Goal: Find specific page/section: Find specific page/section

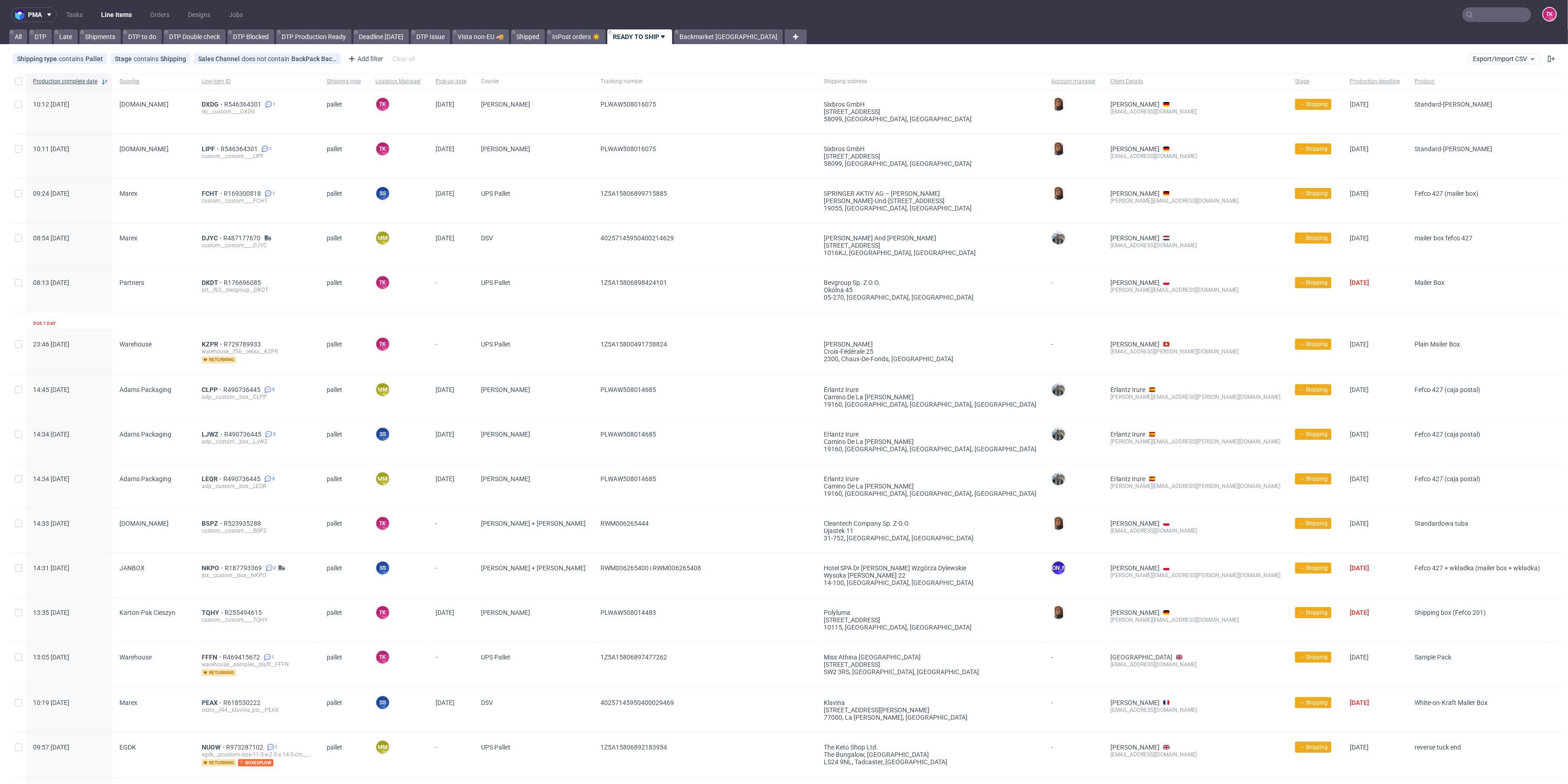
click at [114, 18] on link "Line Items" at bounding box center [116, 15] width 42 height 15
click at [88, 27] on nav "pma Tasks Line Items Orders Designs Jobs TK" at bounding box center [784, 15] width 1568 height 29
click at [99, 18] on link "Line Items" at bounding box center [116, 15] width 42 height 15
click at [105, 18] on link "Line Items" at bounding box center [116, 15] width 42 height 15
click at [99, 19] on link "Line Items" at bounding box center [116, 15] width 42 height 15
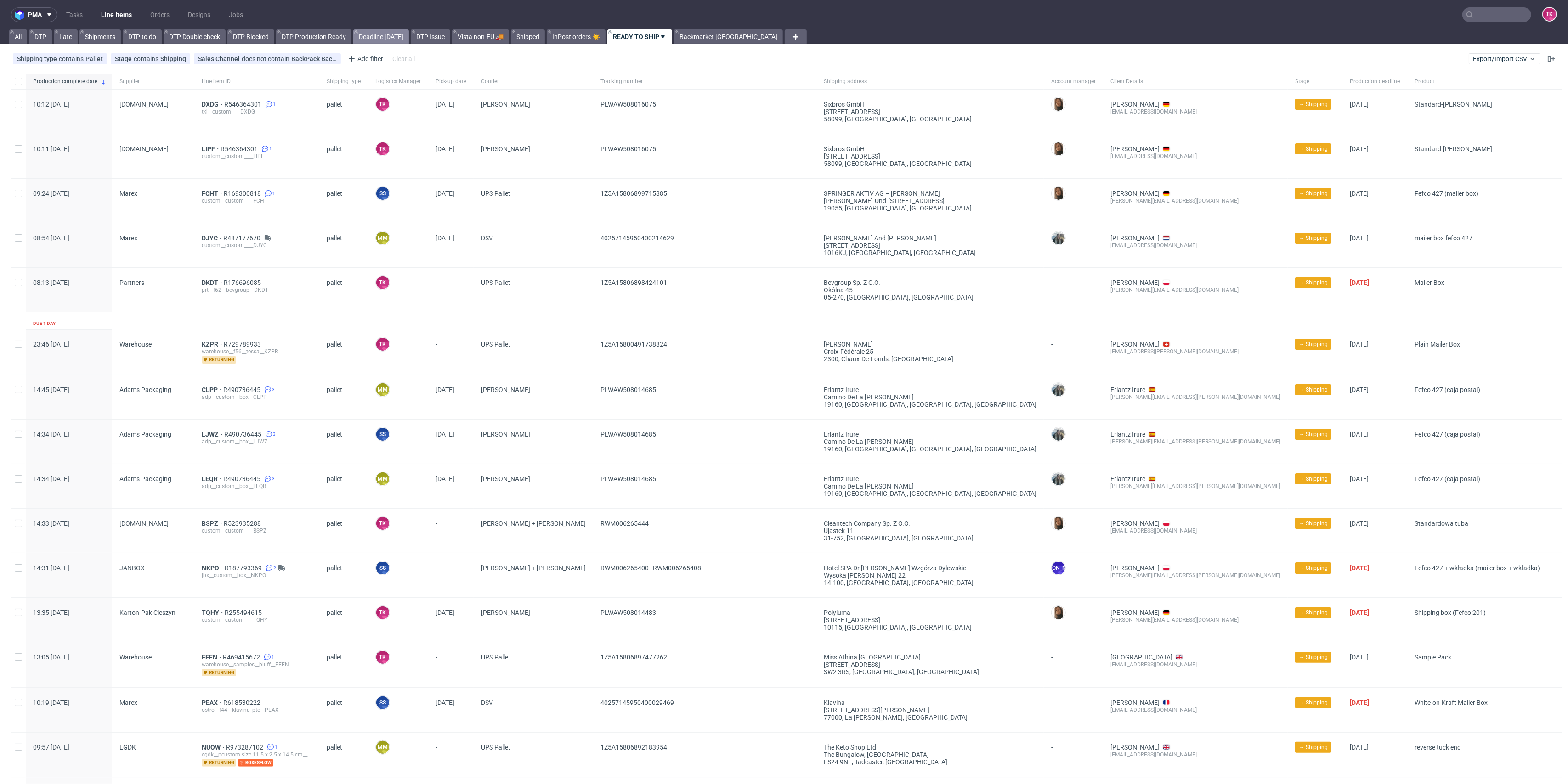
click at [368, 37] on link "Deadline [DATE]" at bounding box center [380, 37] width 55 height 15
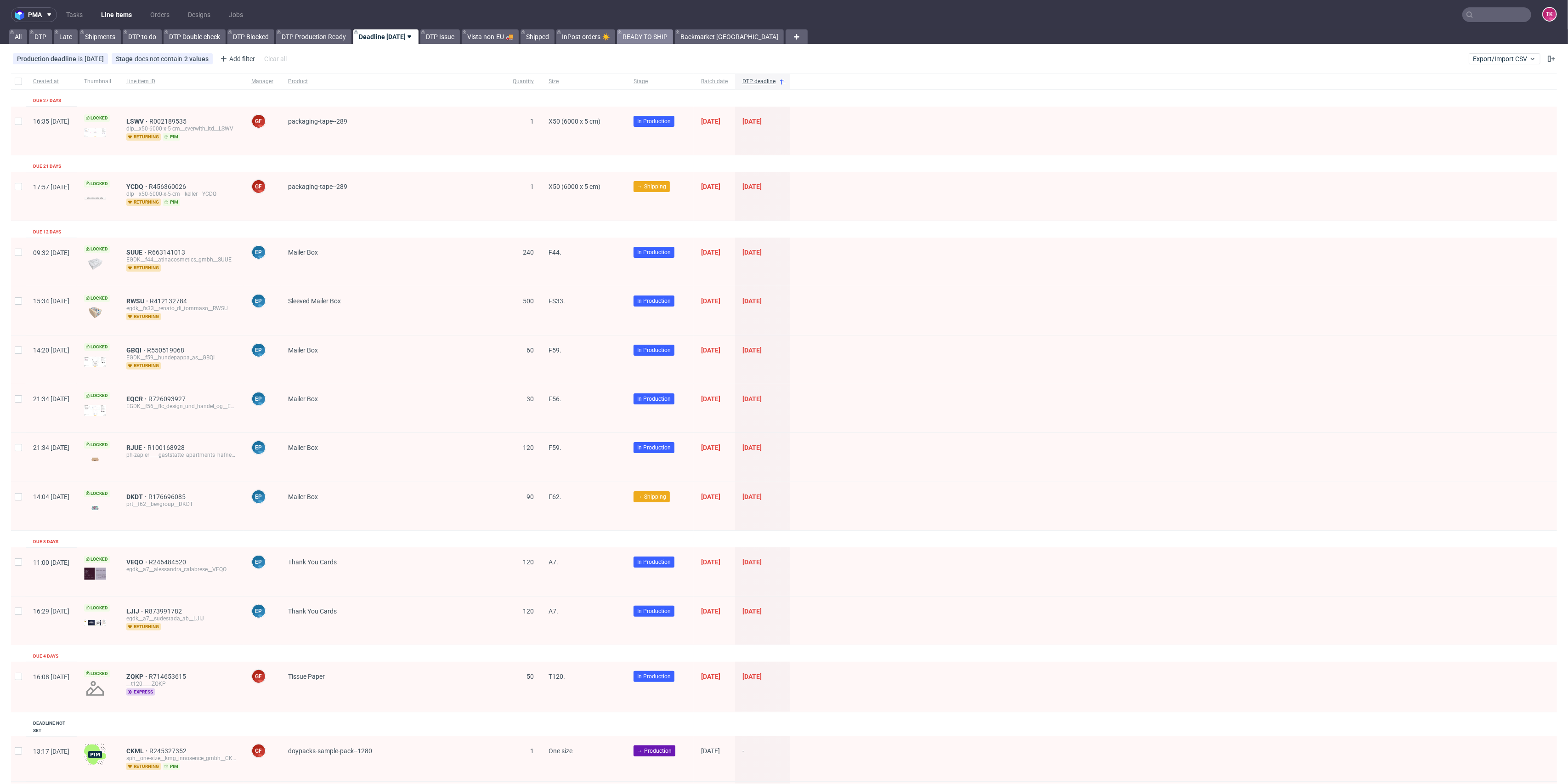
click at [630, 30] on link "READY TO SHIP" at bounding box center [645, 37] width 56 height 15
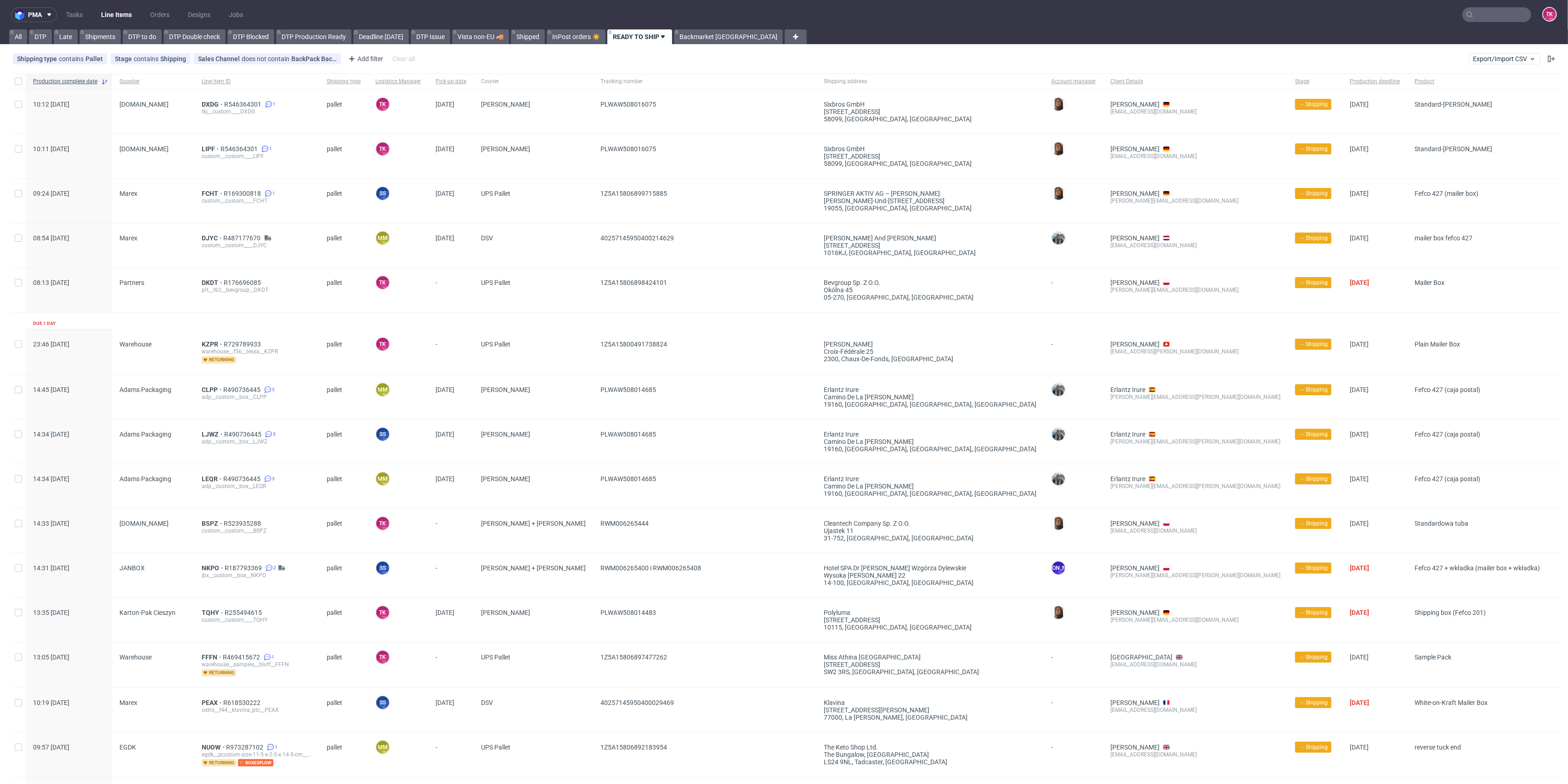
click at [110, 14] on link "Line Items" at bounding box center [116, 15] width 42 height 15
click at [110, 7] on link "Line Items" at bounding box center [116, 15] width 42 height 15
click at [107, 12] on link "Line Items" at bounding box center [116, 15] width 42 height 15
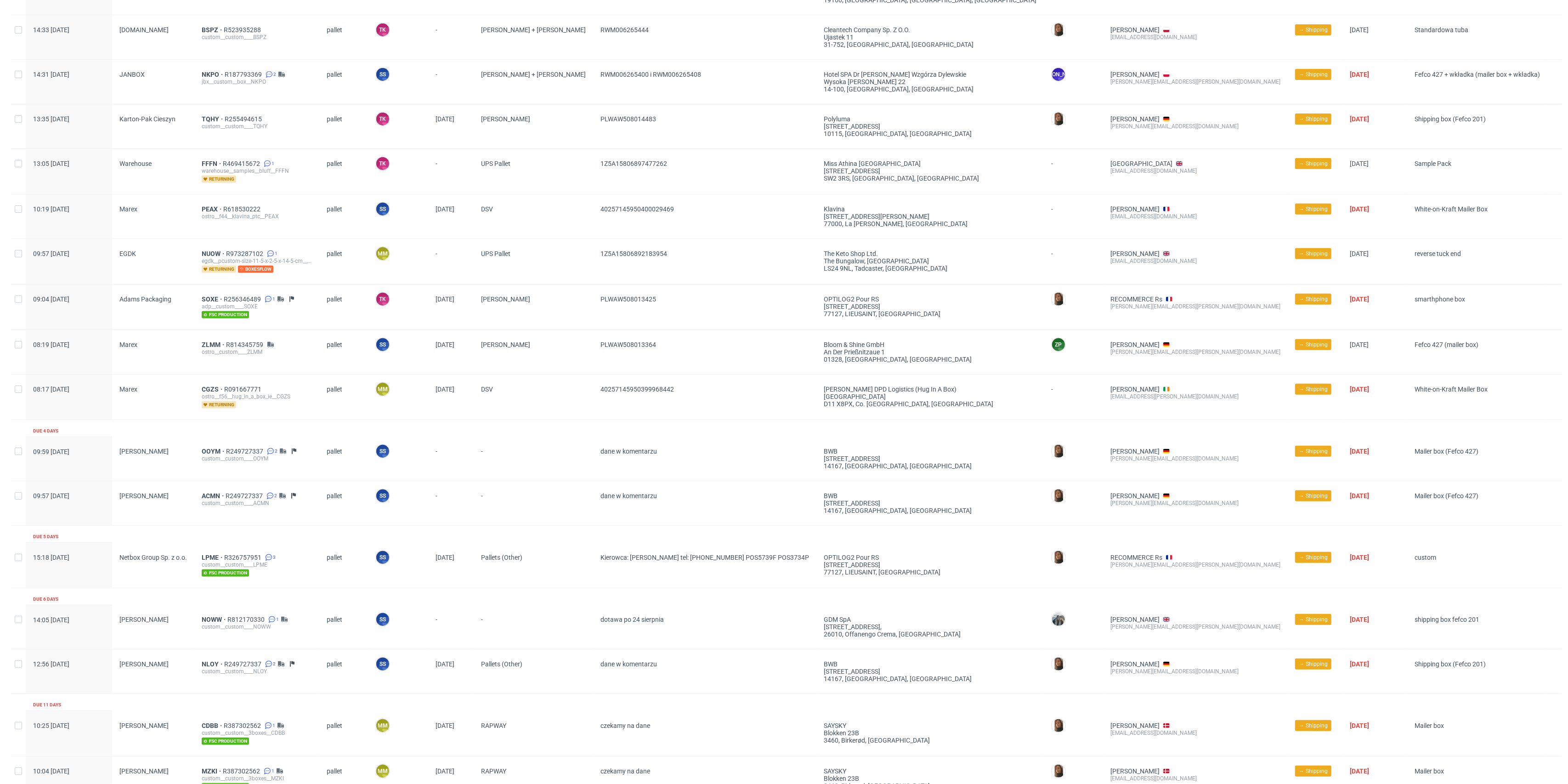
scroll to position [583, 0]
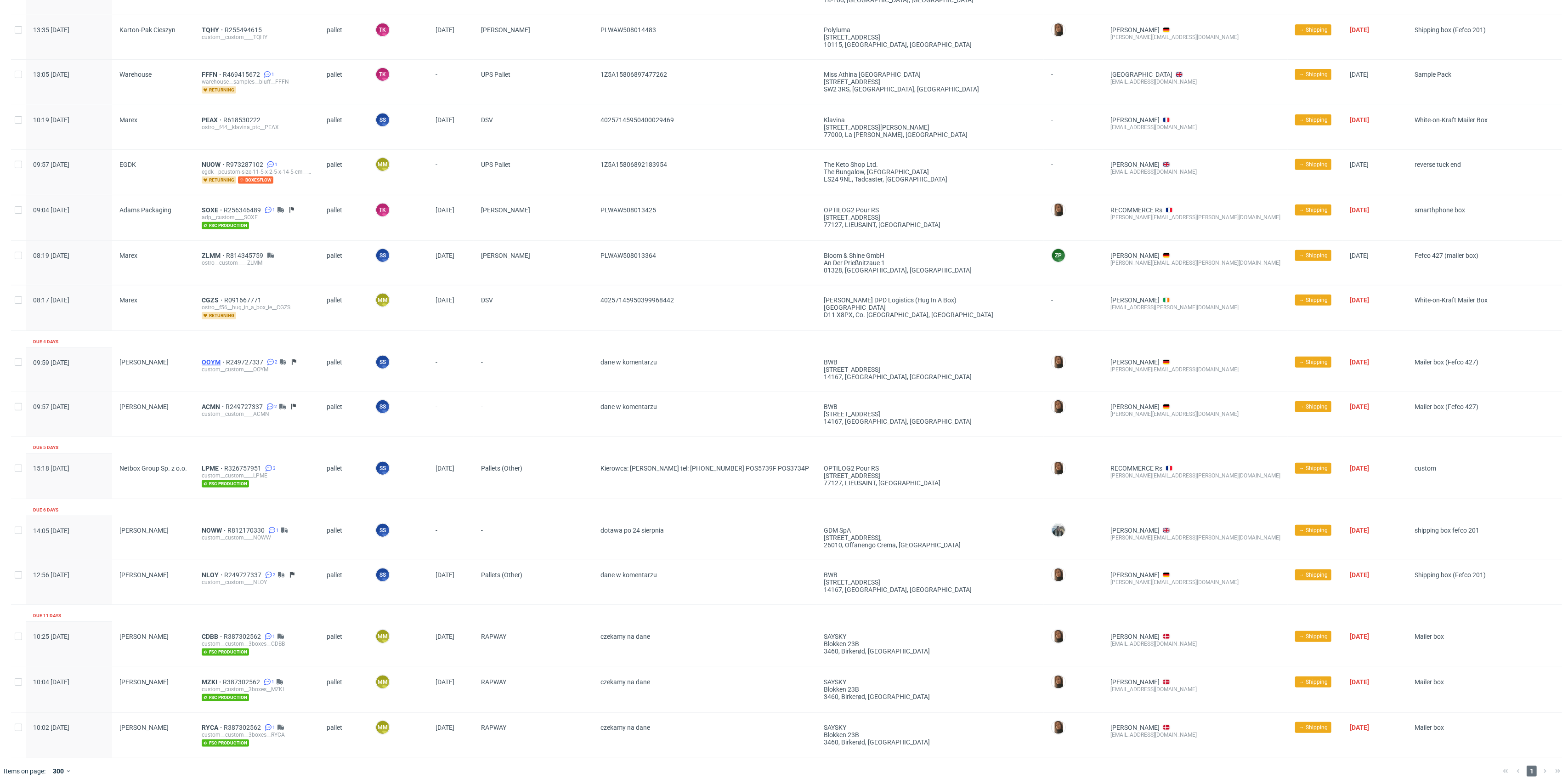
click at [212, 359] on span "OOYM" at bounding box center [214, 362] width 24 height 7
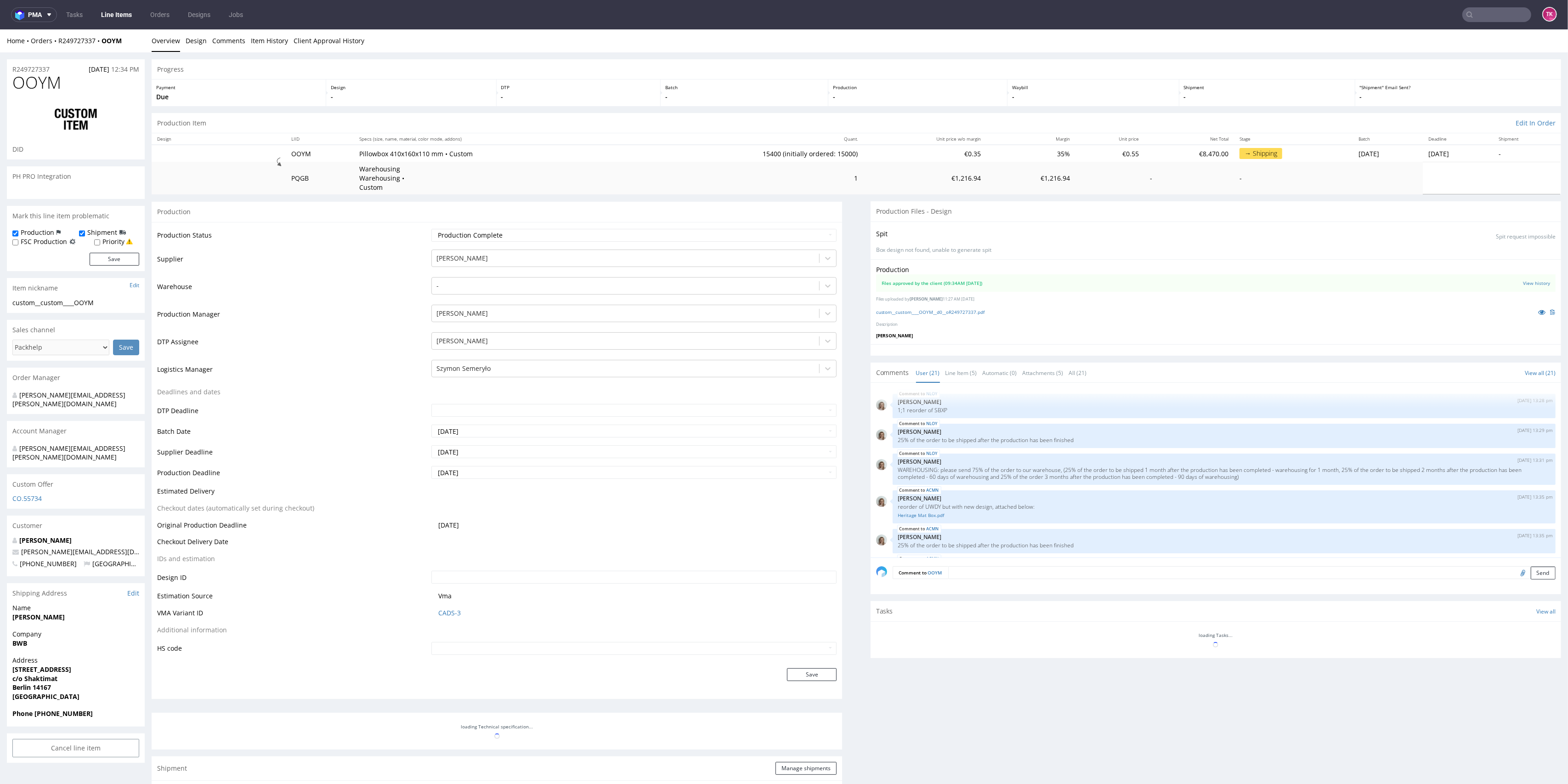
scroll to position [541, 0]
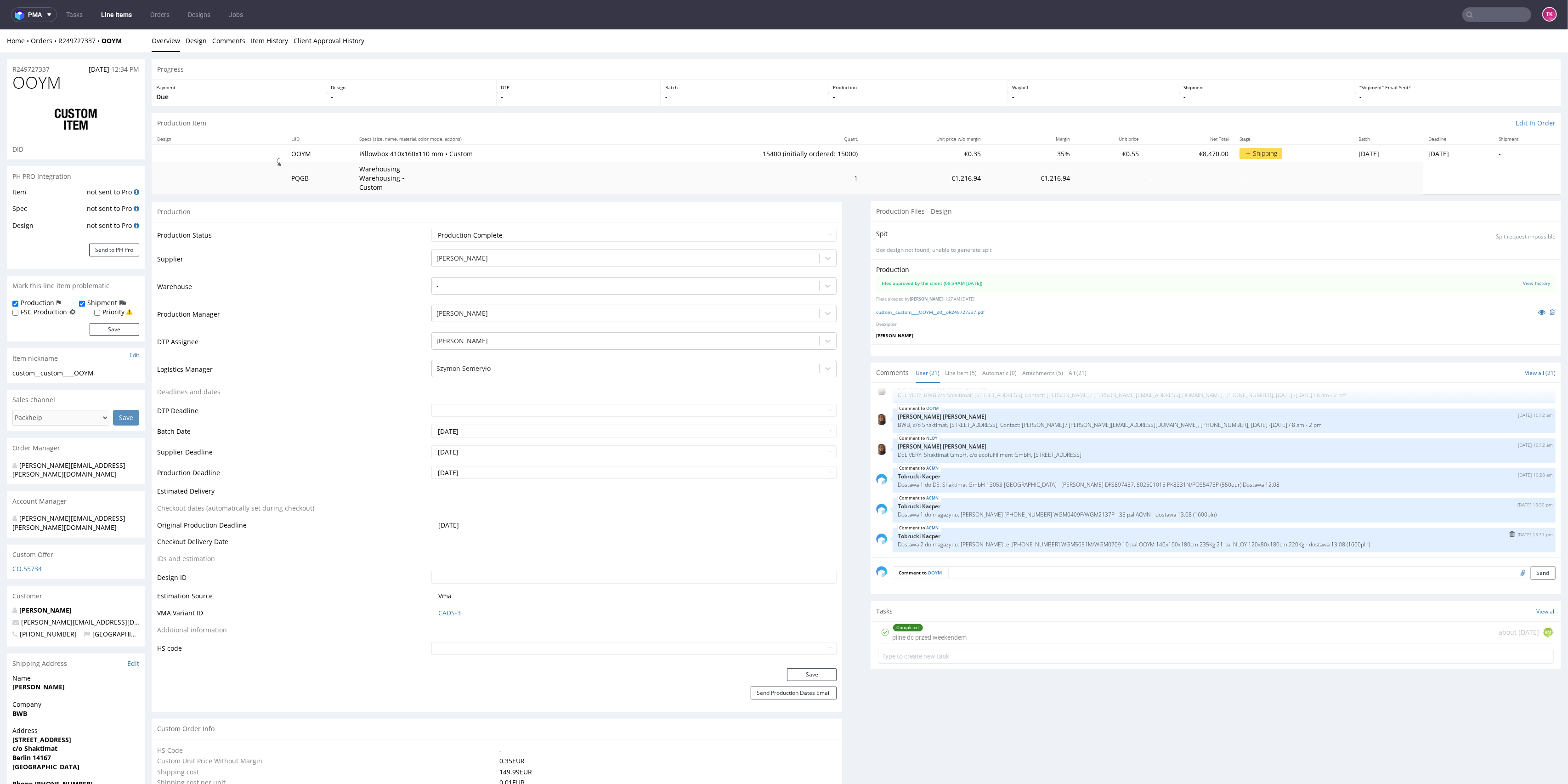
click at [988, 533] on p "Tobrucki Kacper" at bounding box center [1224, 536] width 652 height 7
click at [988, 541] on p "Dostawa 2 do magazynu: [PERSON_NAME] tel.[PHONE_NUMBER] WGM5651M/WGM0709 10 pal…" at bounding box center [1224, 544] width 652 height 7
copy p "[PERSON_NAME]"
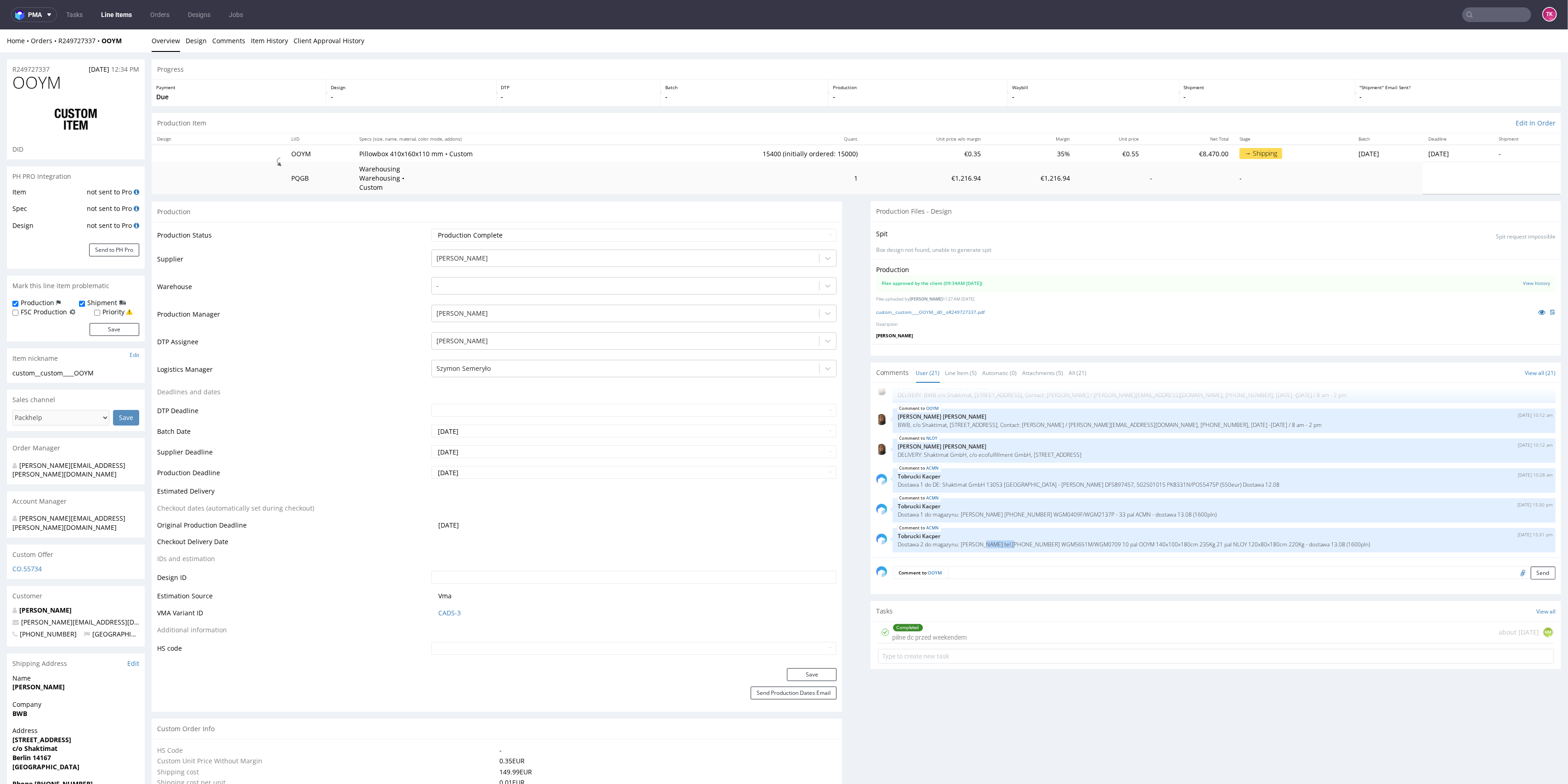
click at [121, 7] on link "Line Items" at bounding box center [116, 15] width 42 height 15
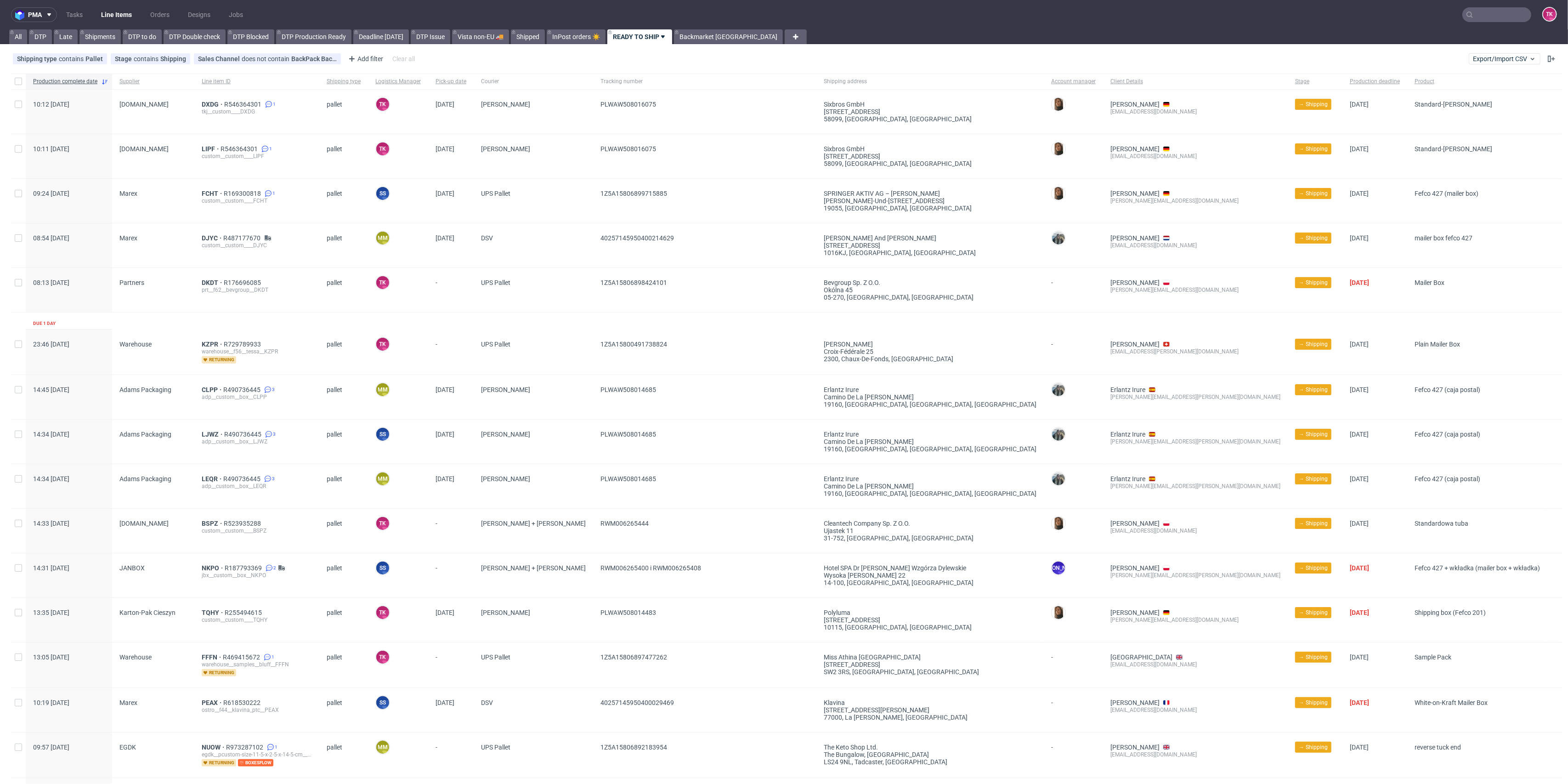
click at [123, 21] on link "Line Items" at bounding box center [116, 15] width 42 height 15
click at [124, 21] on link "Line Items" at bounding box center [116, 15] width 42 height 15
click at [125, 19] on link "Line Items" at bounding box center [116, 15] width 42 height 15
click at [103, 6] on nav "pma Tasks Line Items Orders Designs Jobs TK" at bounding box center [784, 15] width 1568 height 29
click at [108, 14] on link "Line Items" at bounding box center [116, 15] width 42 height 15
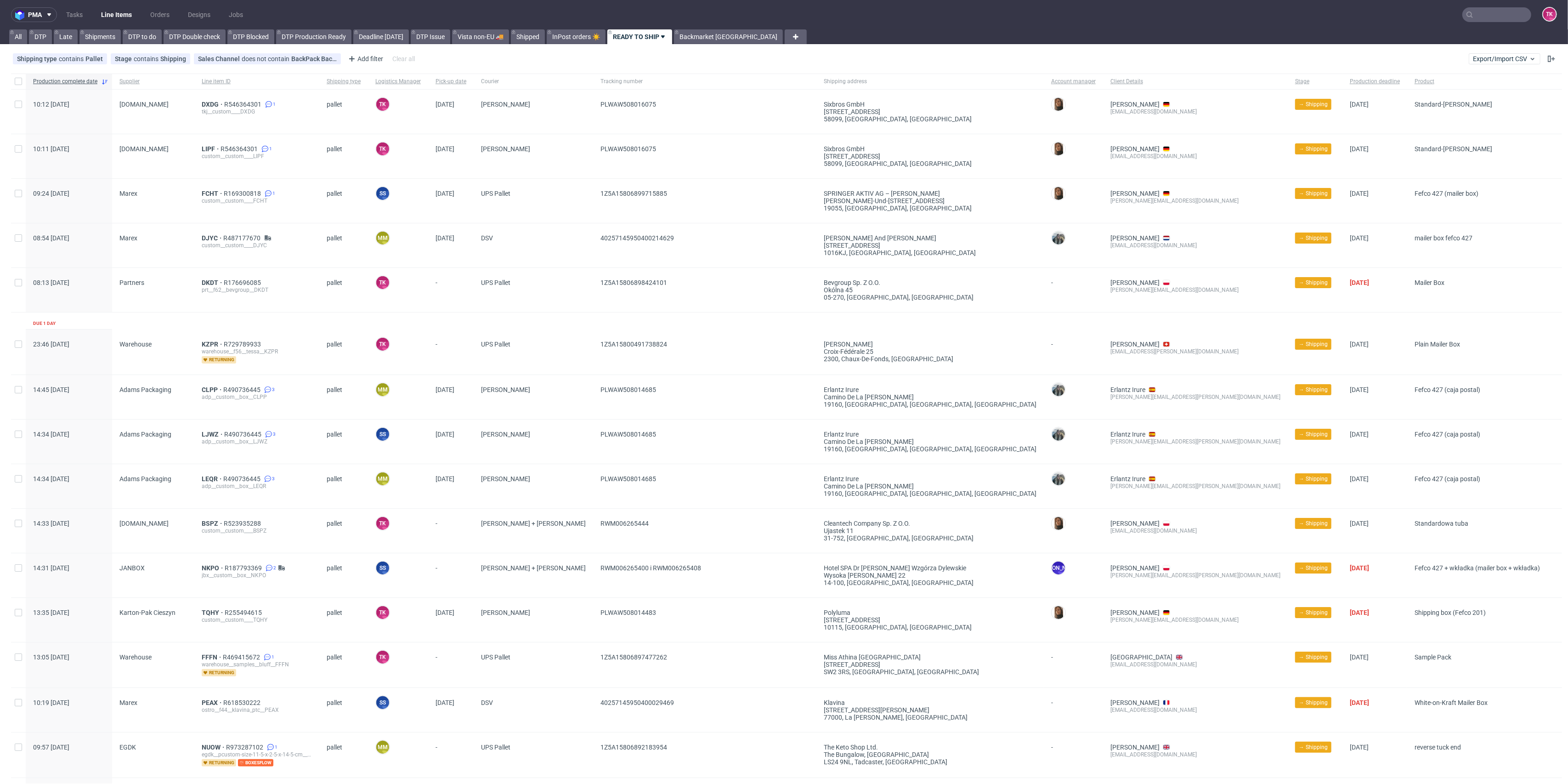
click at [158, 72] on div "Production complete date Supplier Line item ID Shipping type Logistics Manager …" at bounding box center [784, 720] width 1568 height 1300
drag, startPoint x: 158, startPoint y: 72, endPoint x: 375, endPoint y: 44, distance: 218.8
click at [184, 71] on div "Production complete date Supplier Line item ID Shipping type Logistics Manager …" at bounding box center [784, 720] width 1568 height 1300
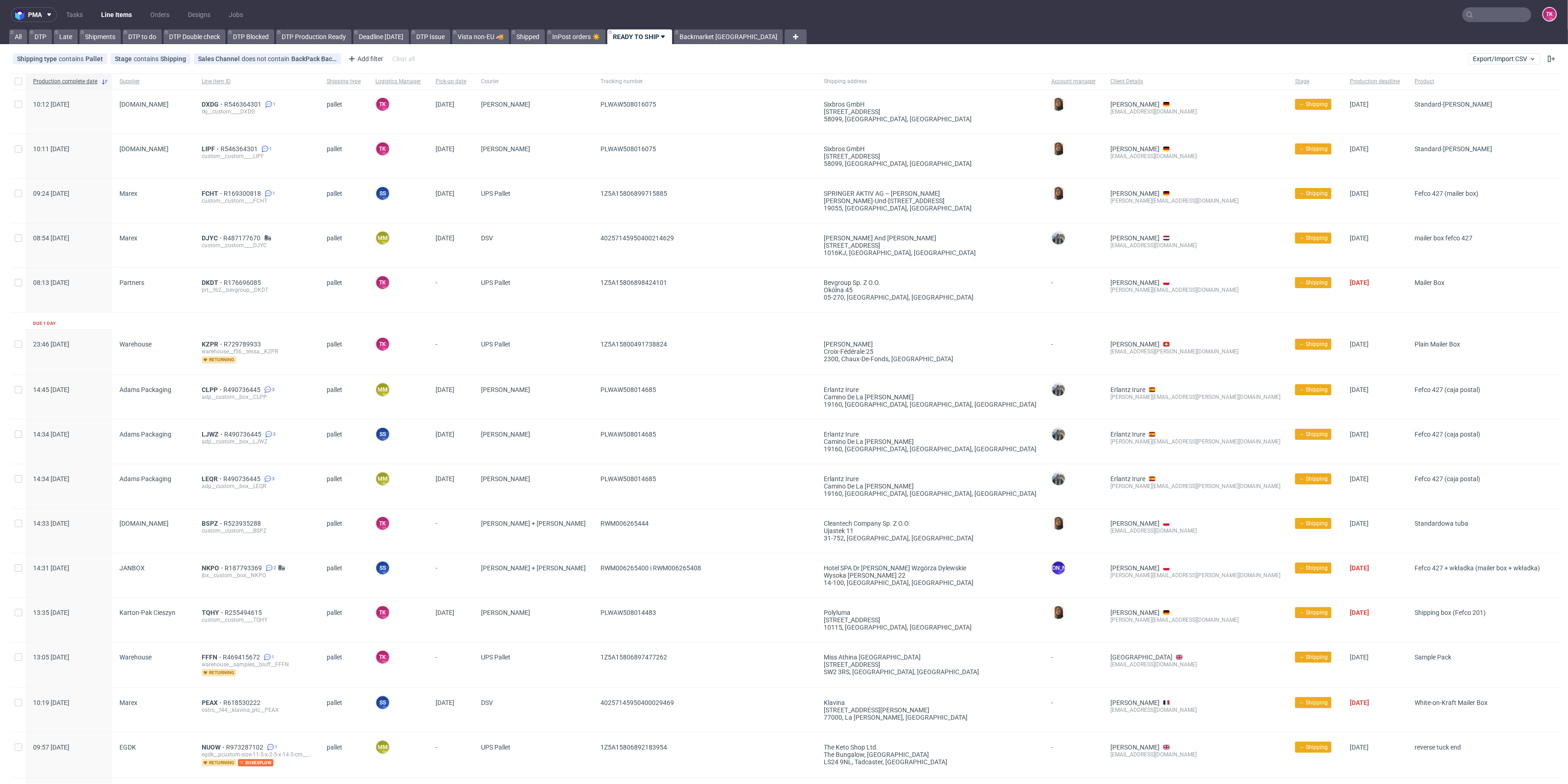
click at [364, 47] on div "pma Tasks Line Items Orders Designs Jobs TK All DTP Late Shipments DTP to do DT…" at bounding box center [784, 392] width 1568 height 784
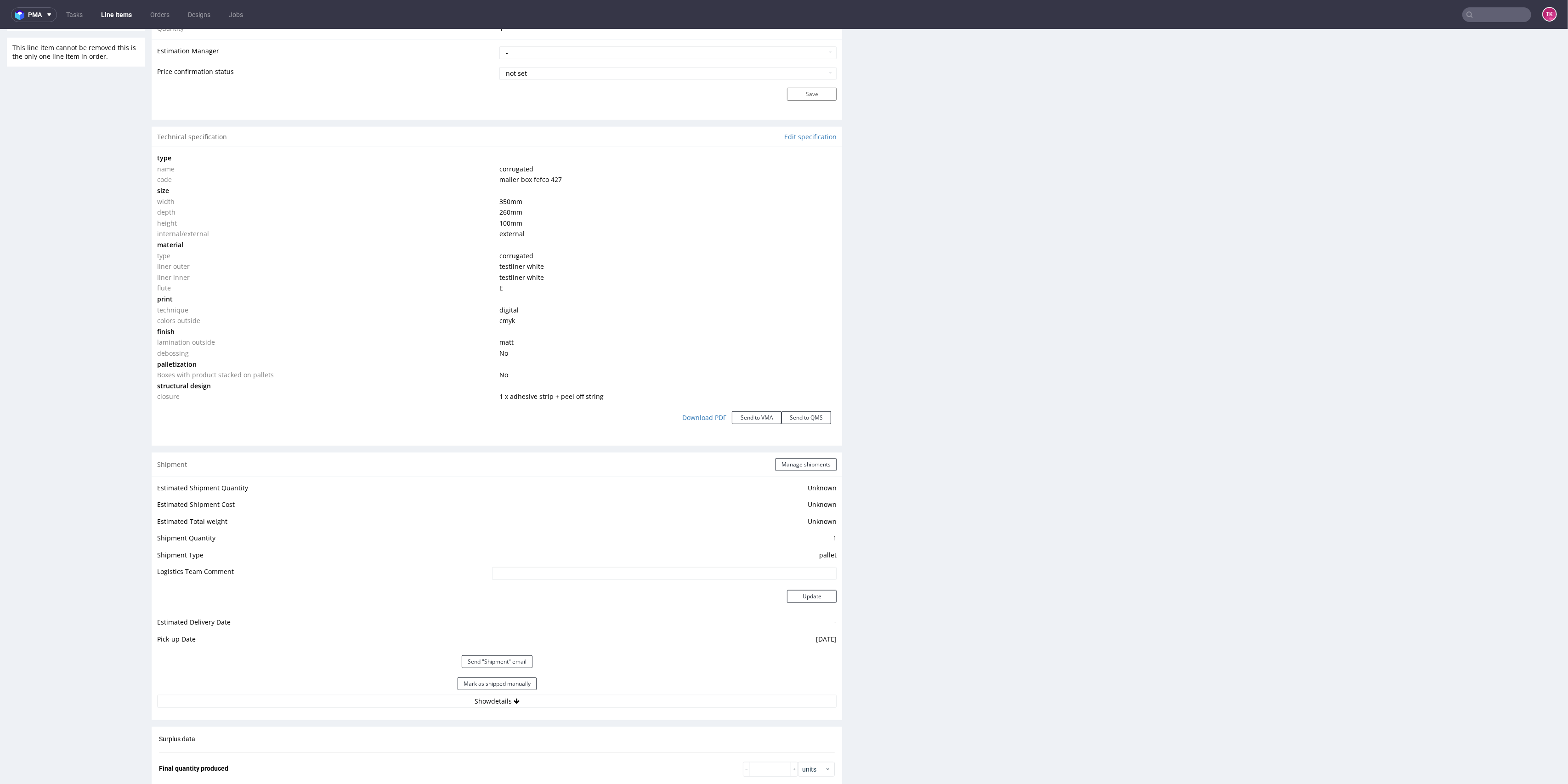
scroll to position [1040, 0]
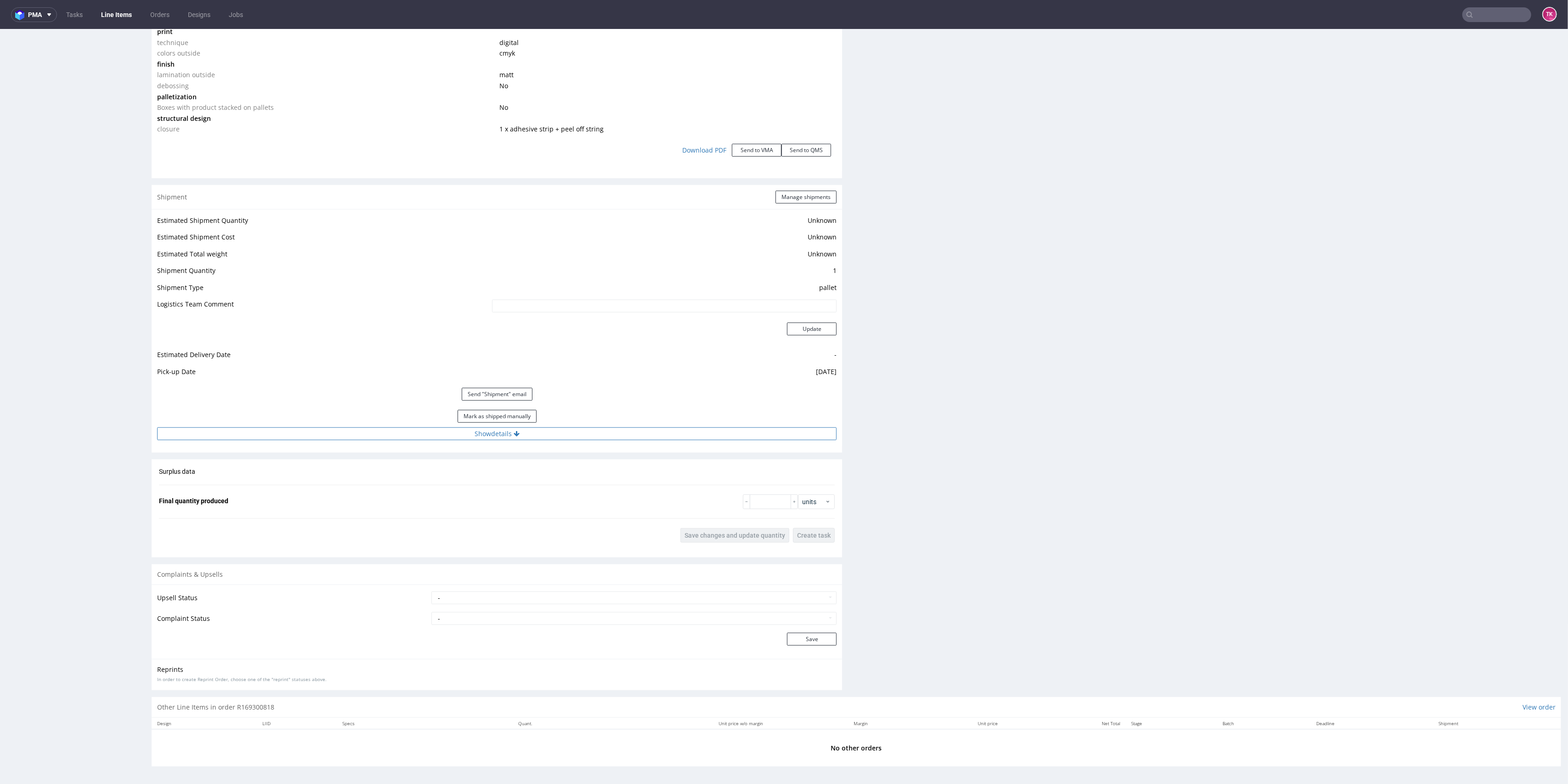
click at [631, 433] on button "Show details" at bounding box center [497, 433] width 679 height 13
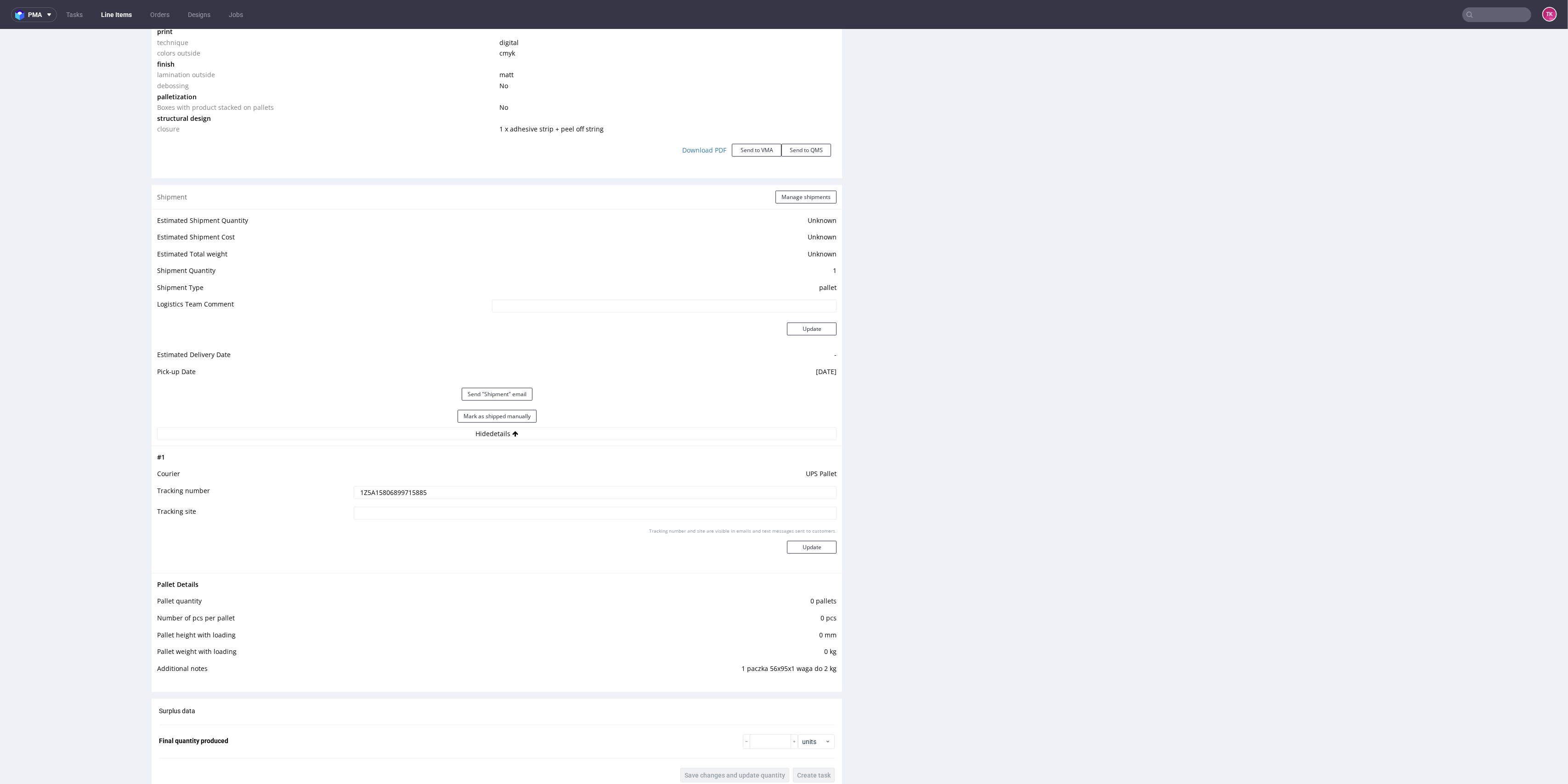
click at [368, 487] on input "1Z5A15806899715885" at bounding box center [595, 492] width 483 height 13
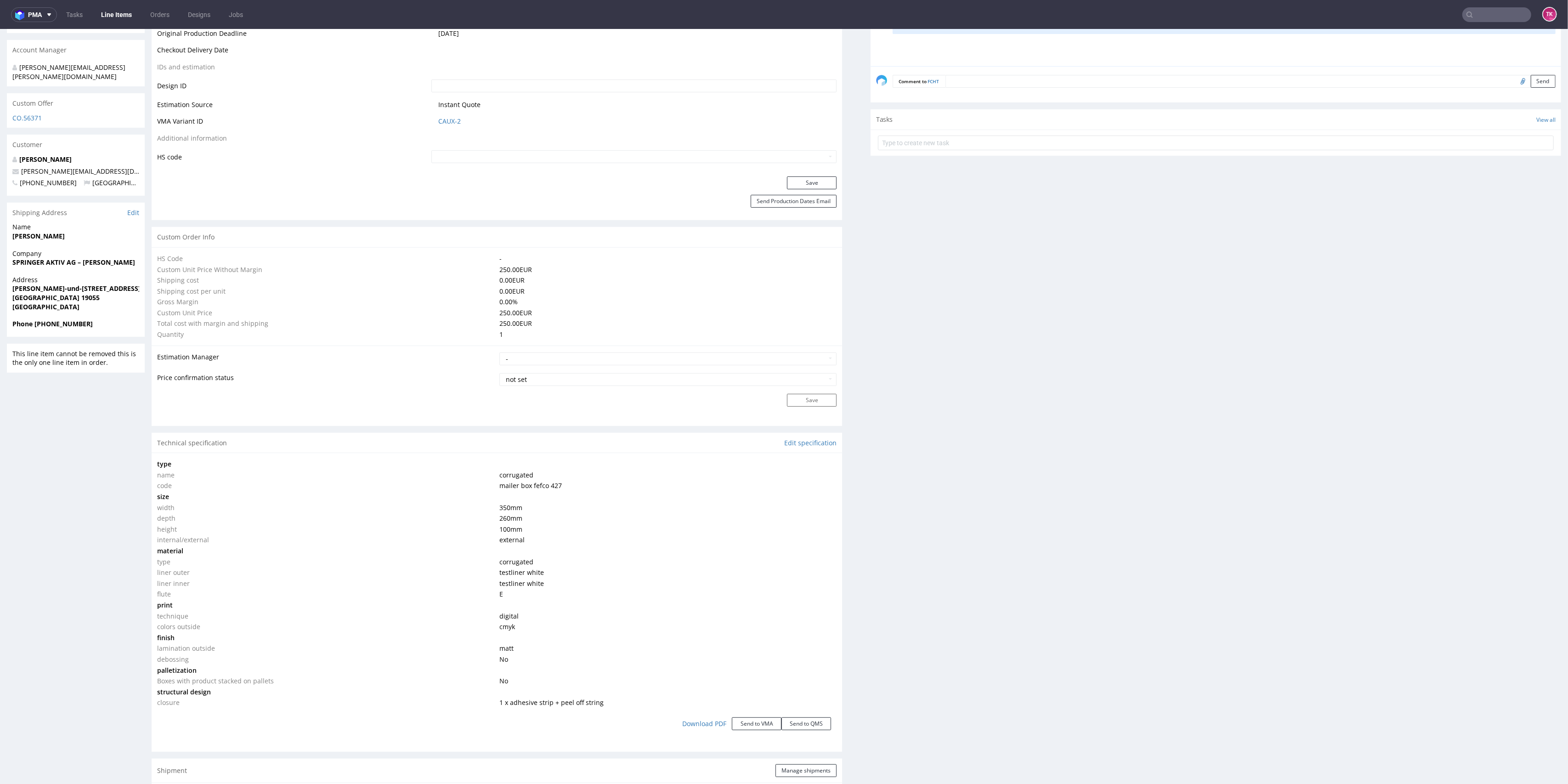
scroll to position [121, 0]
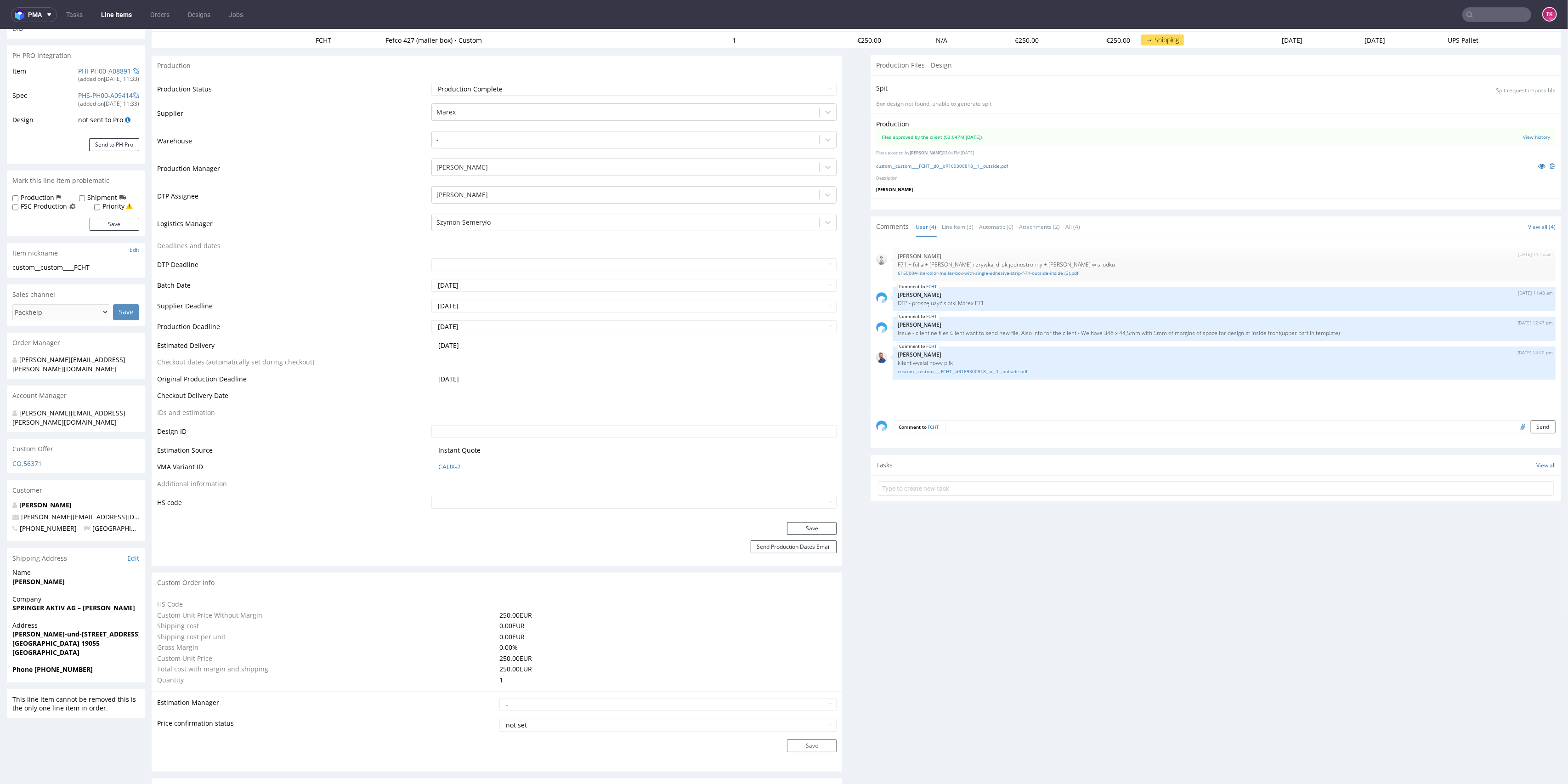
click at [121, 19] on link "Line Items" at bounding box center [116, 15] width 42 height 15
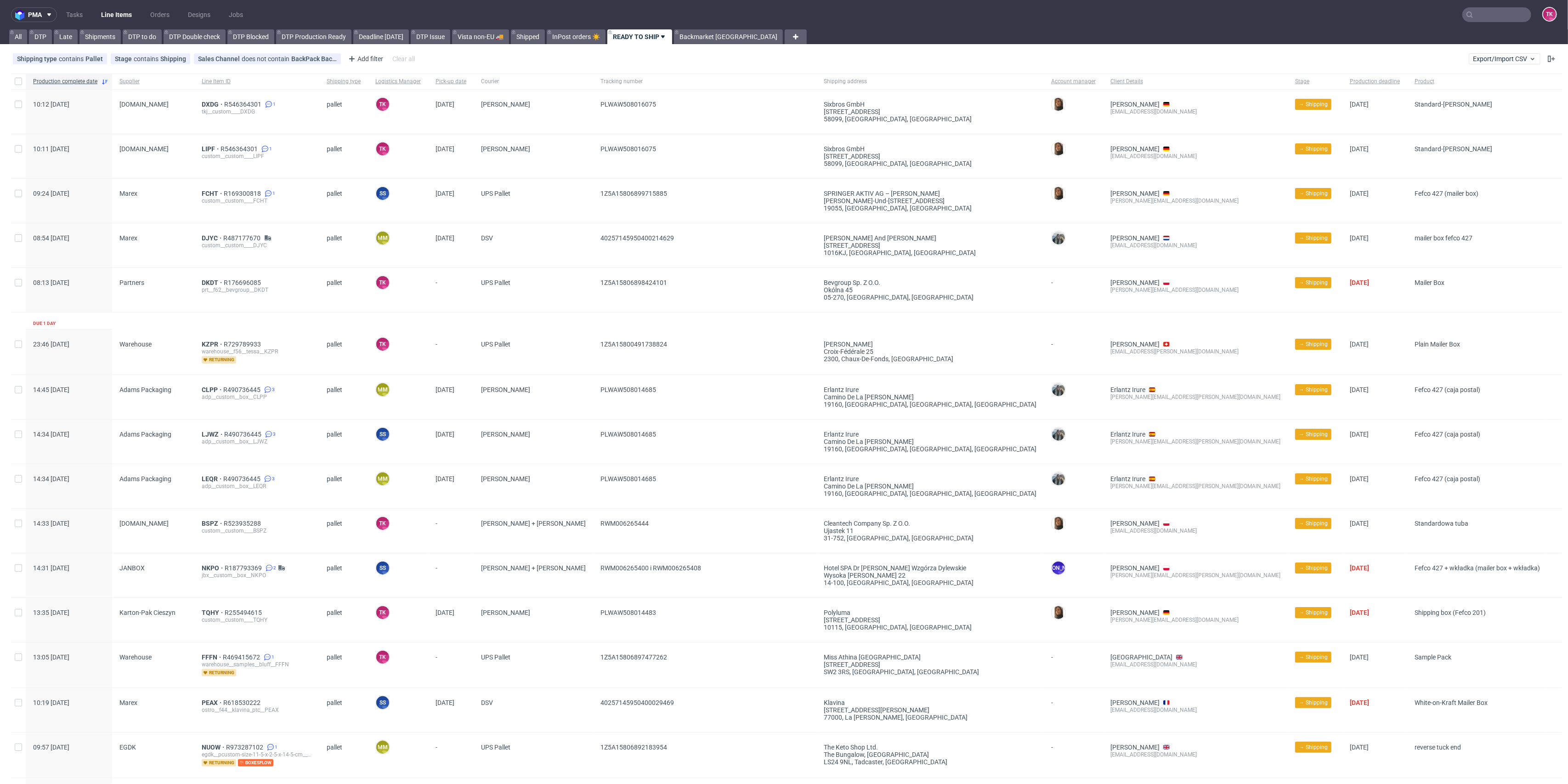
click at [128, 3] on nav "pma Tasks Line Items Orders Designs Jobs TK" at bounding box center [784, 15] width 1568 height 29
drag, startPoint x: 127, startPoint y: 5, endPoint x: 124, endPoint y: 12, distance: 7.6
click at [124, 10] on nav "pma Tasks Line Items Orders Designs Jobs TK" at bounding box center [784, 15] width 1568 height 29
click at [124, 12] on link "Line Items" at bounding box center [116, 15] width 42 height 15
click at [110, 9] on link "Line Items" at bounding box center [116, 15] width 42 height 15
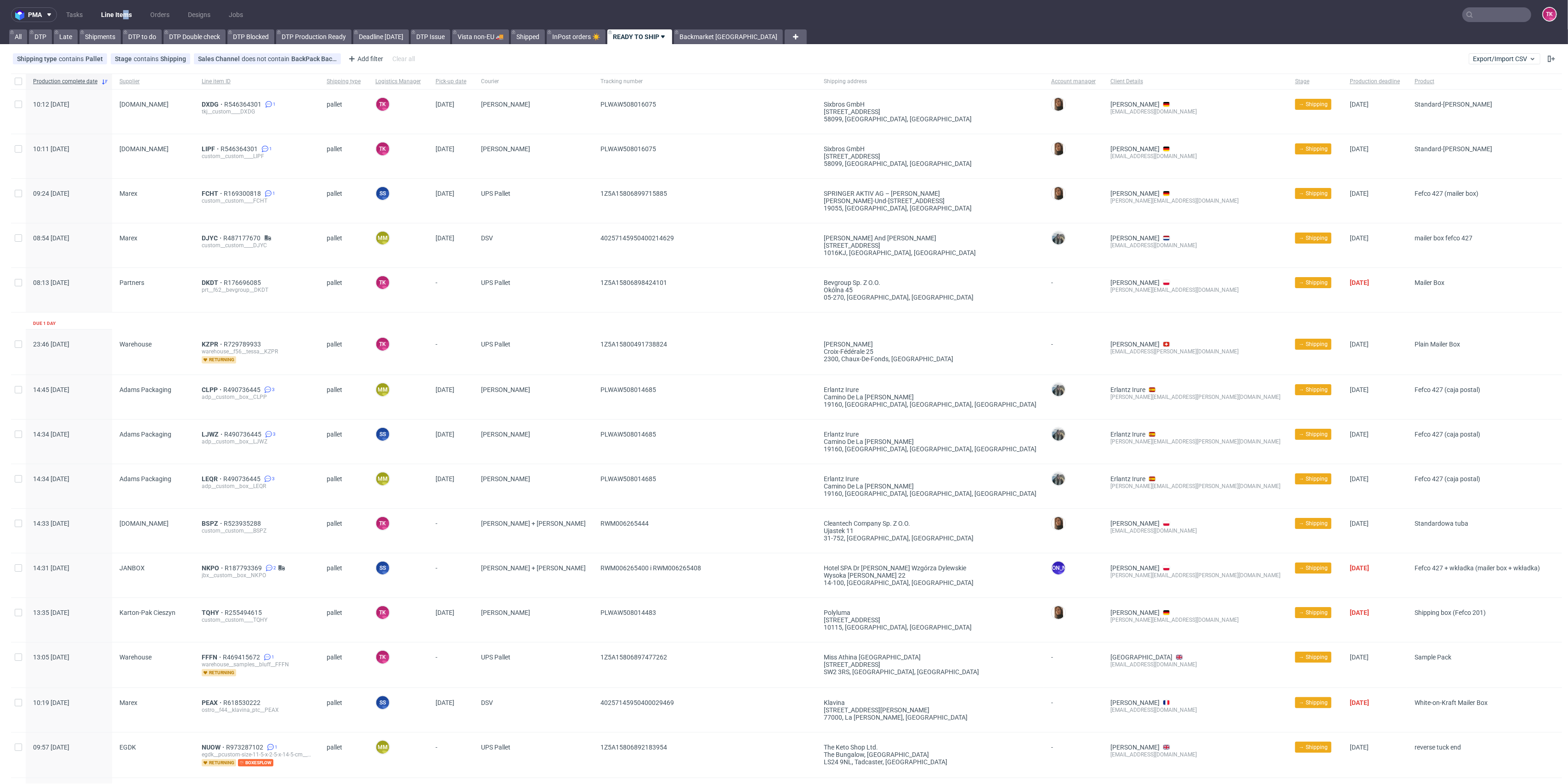
click at [121, 9] on link "Line Items" at bounding box center [116, 15] width 42 height 15
click at [134, 13] on link "Line Items" at bounding box center [116, 15] width 42 height 15
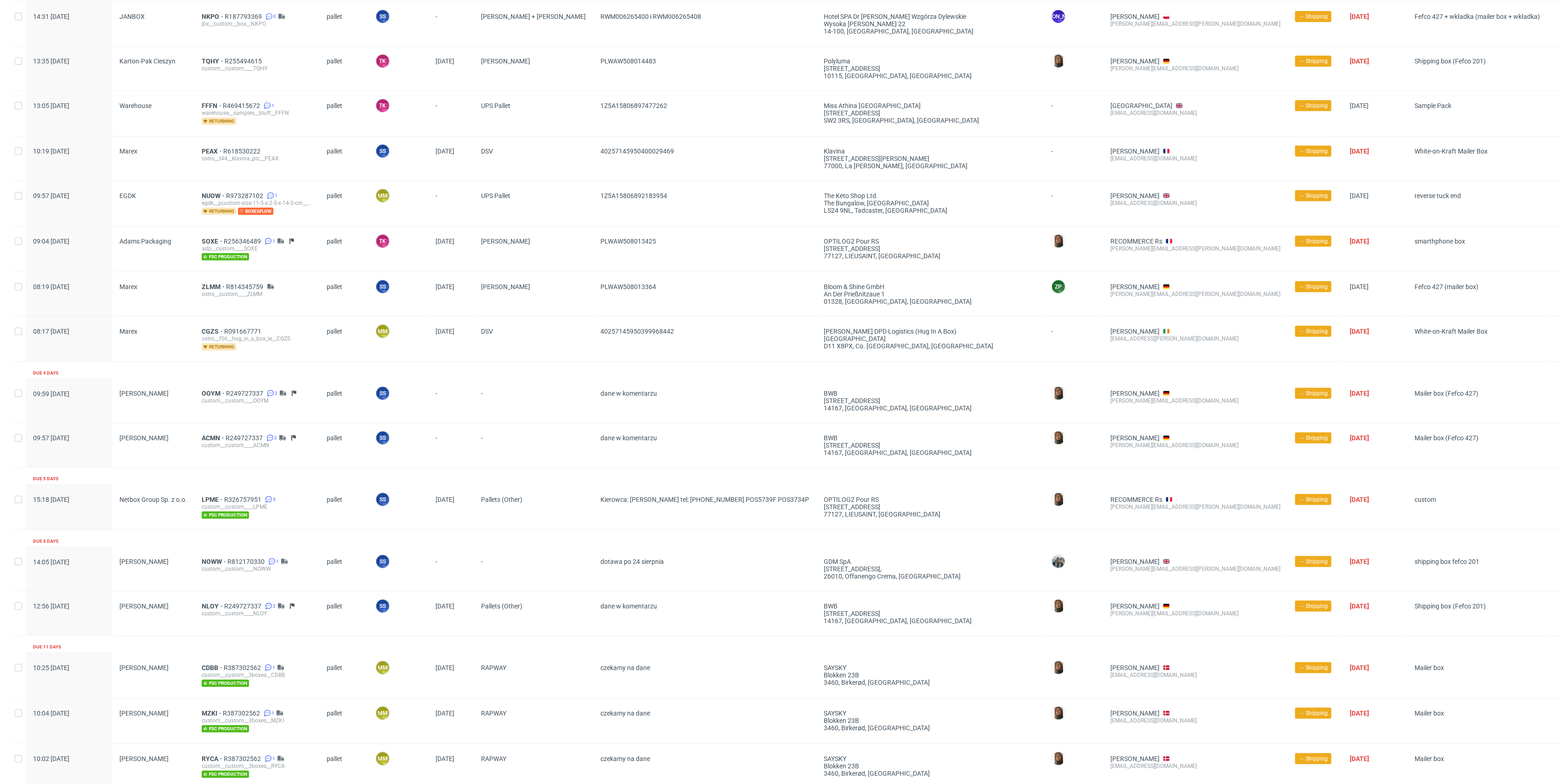
scroll to position [583, 0]
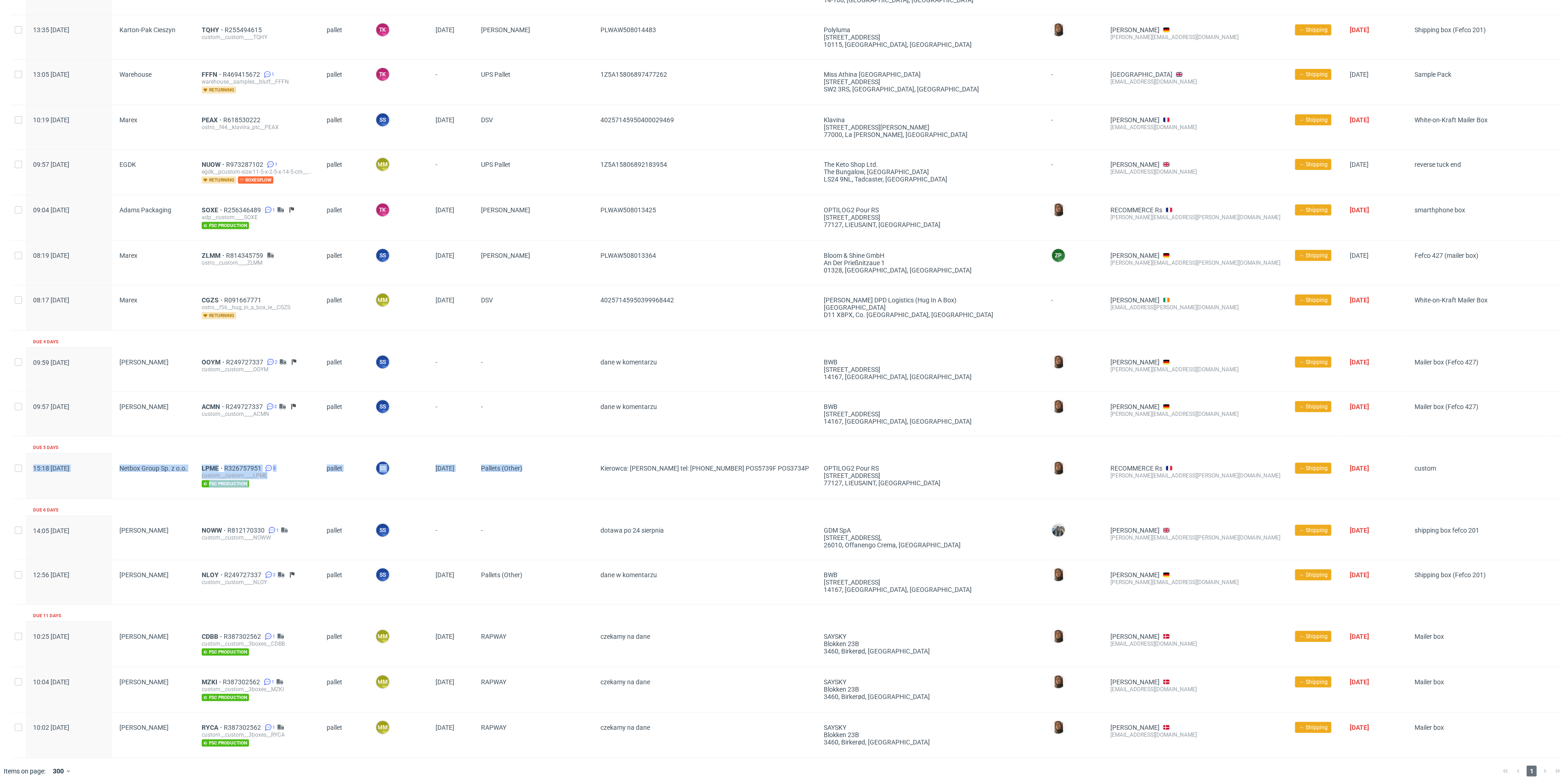
drag, startPoint x: 525, startPoint y: 469, endPoint x: 647, endPoint y: 449, distance: 123.6
click at [647, 448] on div "Production complete date Supplier Line item ID Shipping type Logistics Manager …" at bounding box center [786, 125] width 1551 height 1267
click at [671, 480] on span "Kierowca: [PERSON_NAME] tel: [PHONE_NUMBER] POS5739F POS3734P" at bounding box center [704, 476] width 209 height 23
drag, startPoint x: 671, startPoint y: 480, endPoint x: 688, endPoint y: 483, distance: 17.3
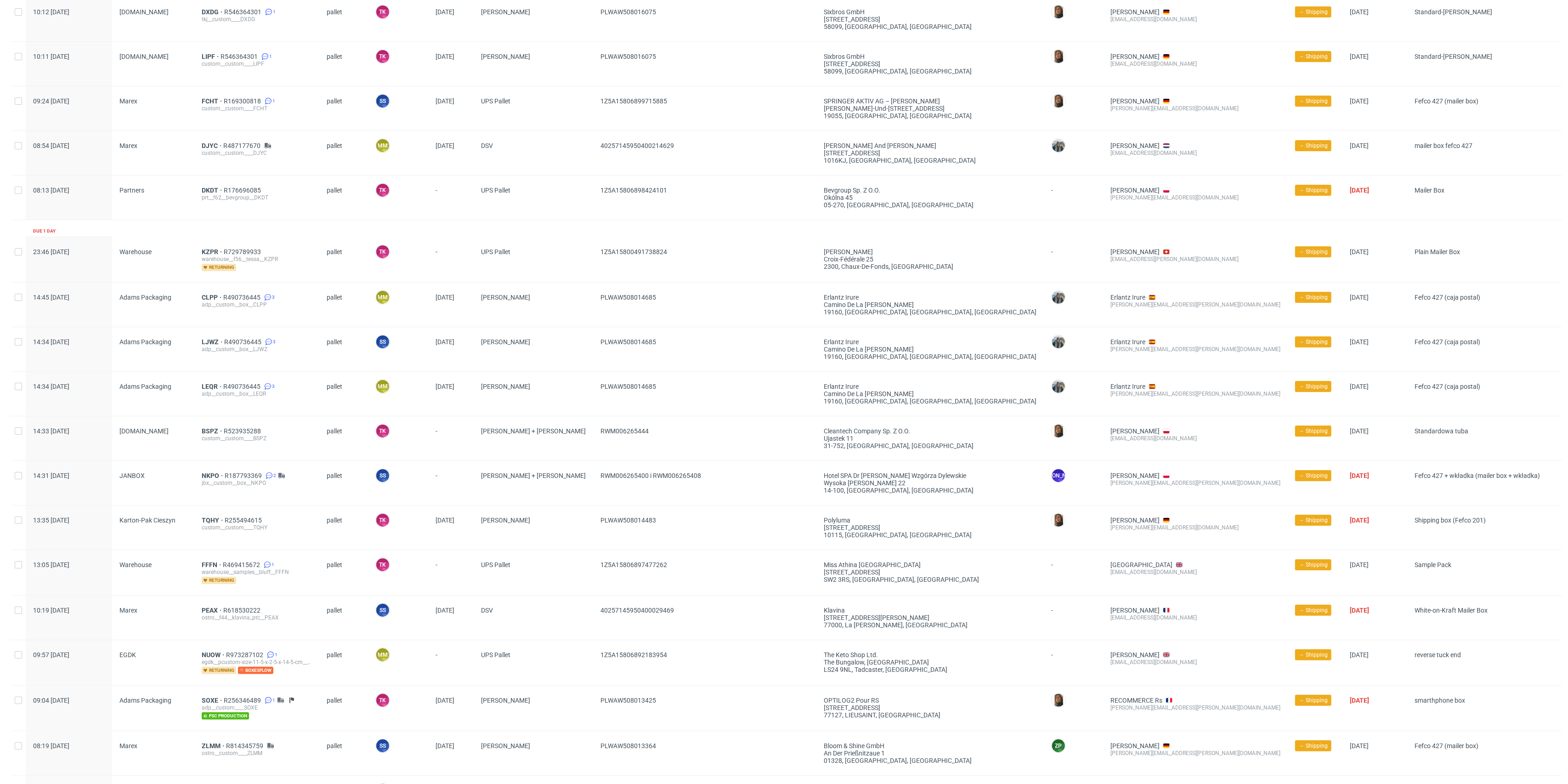
scroll to position [0, 0]
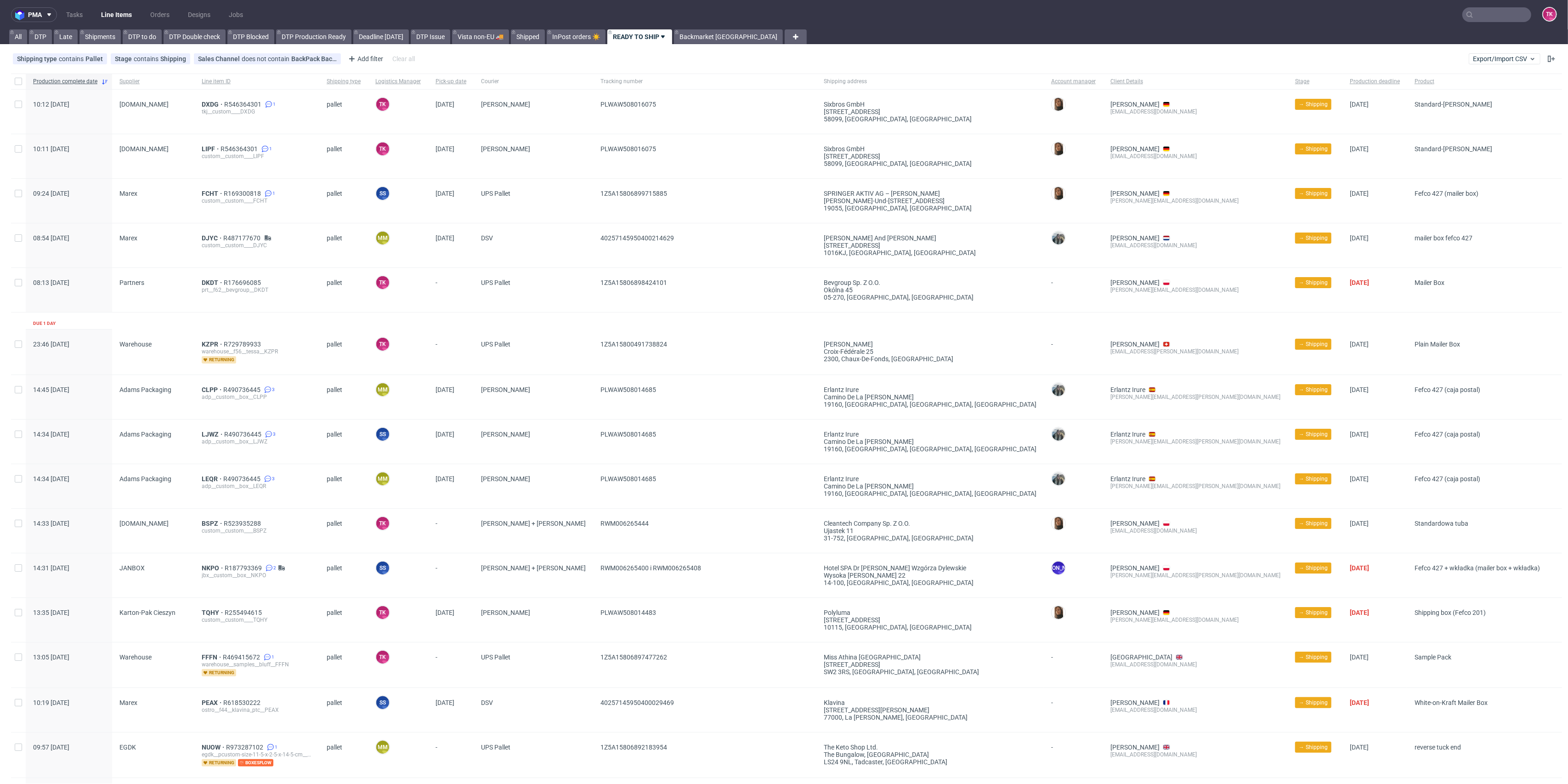
click at [129, 16] on link "Line Items" at bounding box center [116, 15] width 42 height 15
click at [109, 14] on link "Line Items" at bounding box center [116, 15] width 42 height 15
click at [106, 10] on link "Line Items" at bounding box center [116, 15] width 42 height 15
click at [121, 9] on link "Line Items" at bounding box center [116, 15] width 42 height 15
